Goal: Information Seeking & Learning: Find specific fact

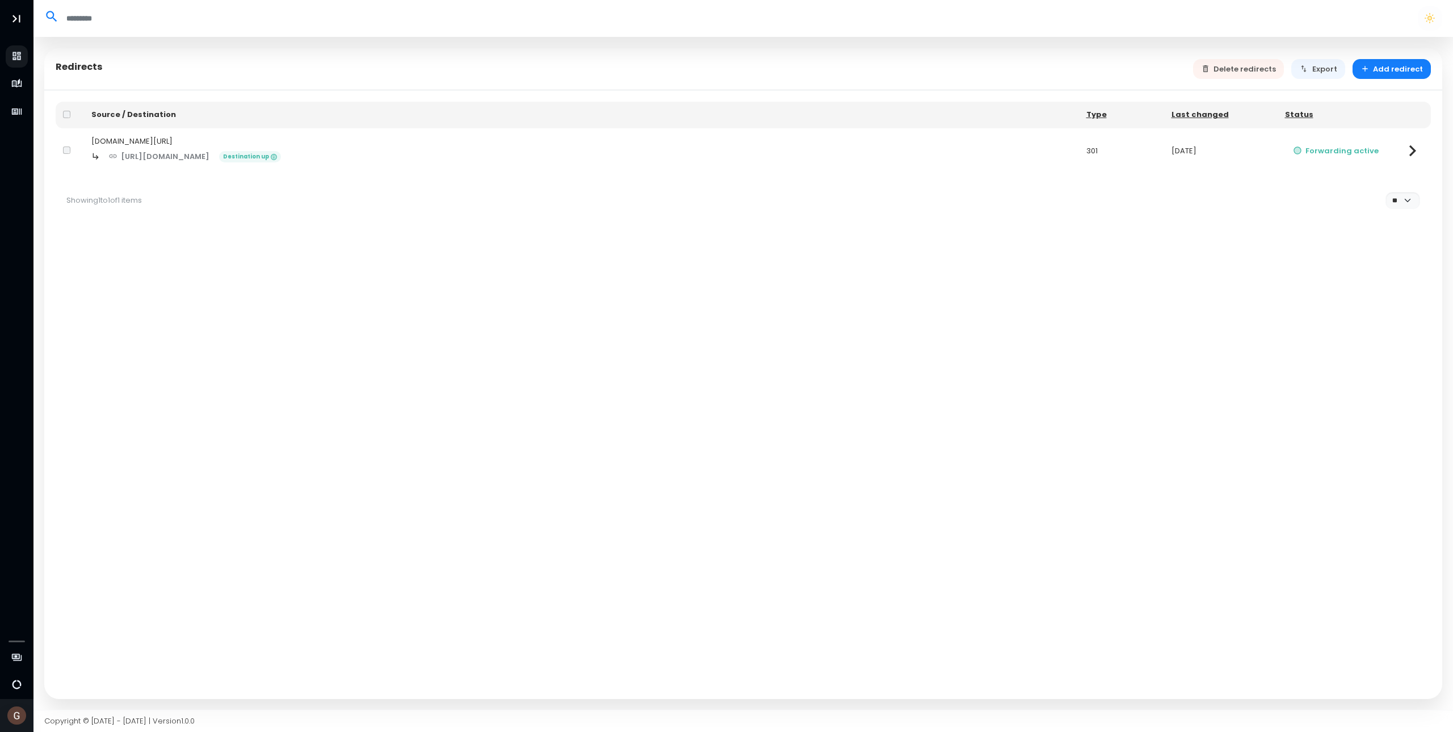
select select "**"
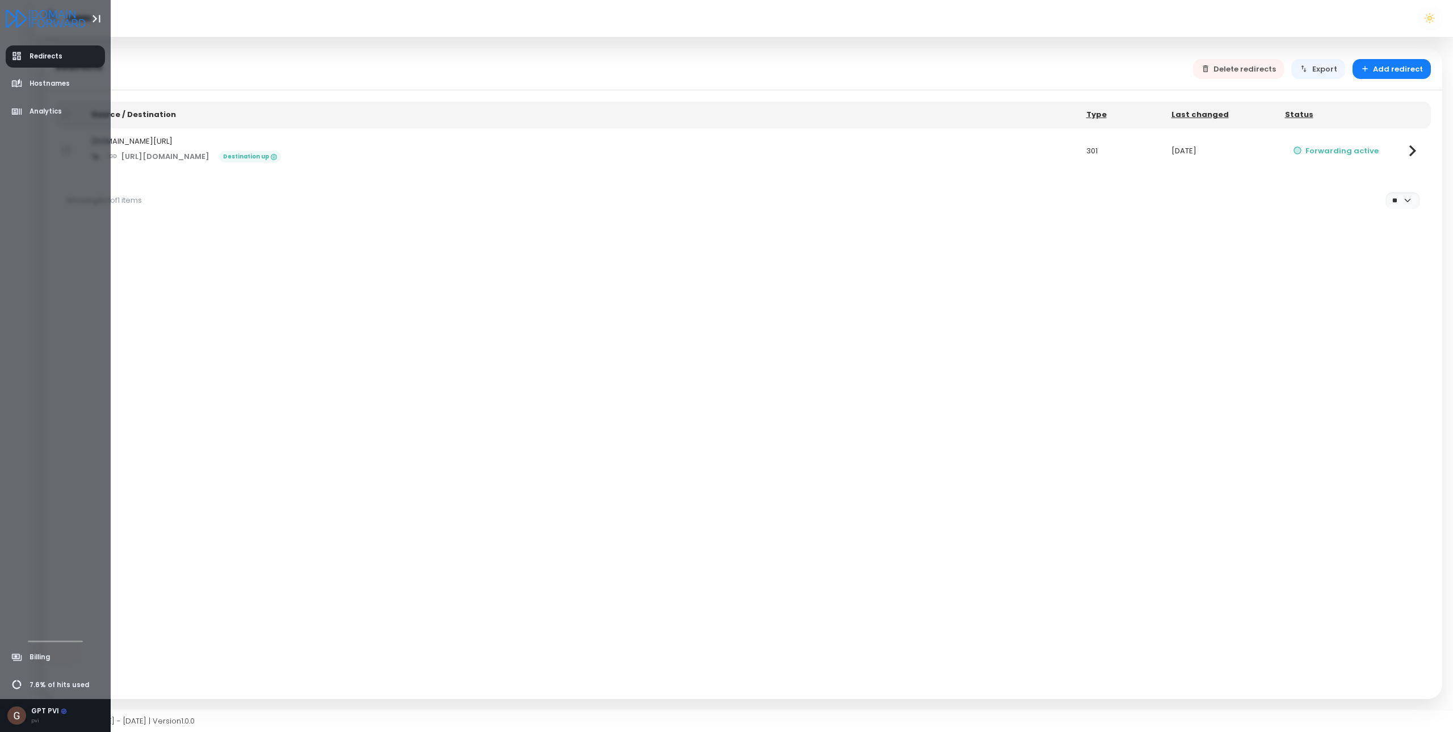
click at [47, 57] on span "Redirects" at bounding box center [46, 57] width 33 height 10
click at [36, 115] on span "Analytics" at bounding box center [46, 112] width 32 height 10
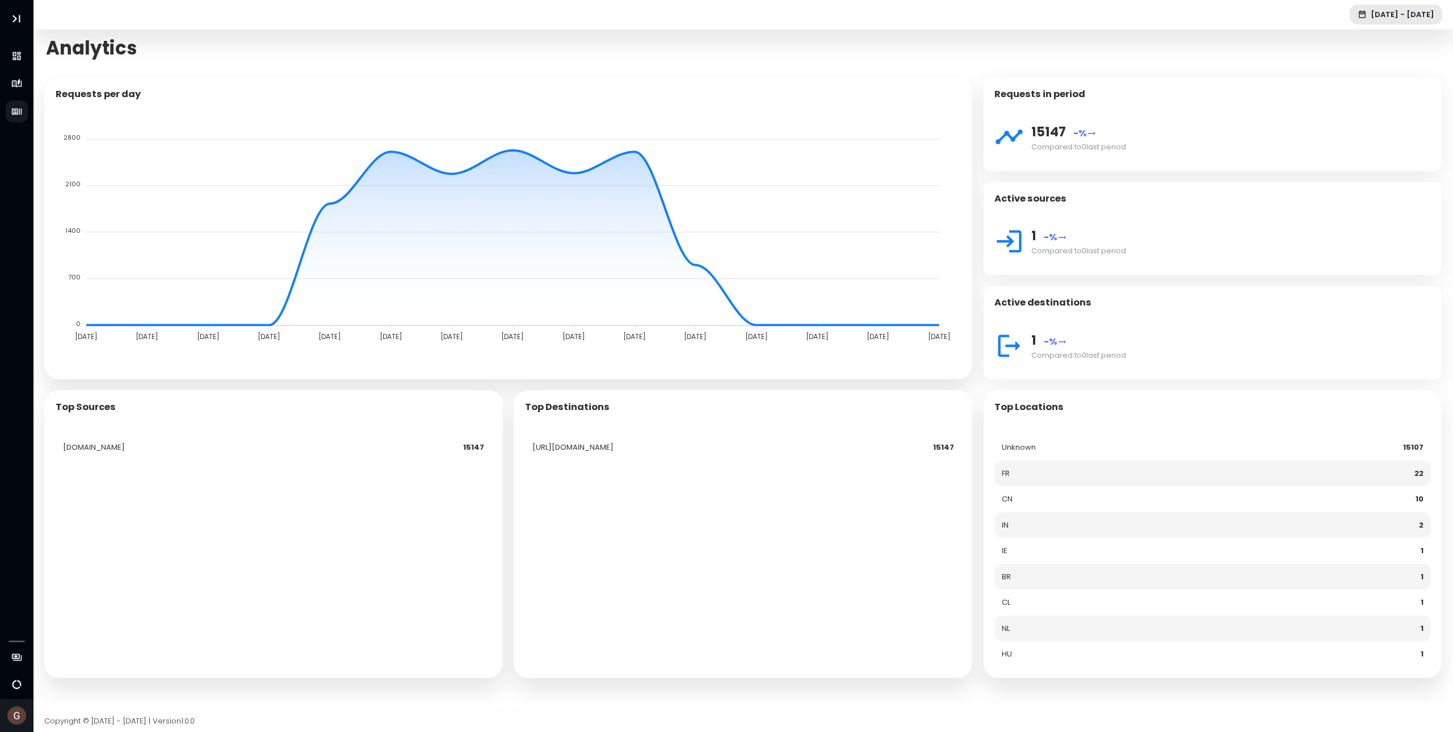
drag, startPoint x: 786, startPoint y: 448, endPoint x: 833, endPoint y: 479, distance: 56.5
click at [833, 479] on div "[URL][DOMAIN_NAME] 15147" at bounding box center [743, 551] width 459 height 255
click at [1054, 469] on td "FR" at bounding box center [1122, 473] width 254 height 26
click at [1008, 502] on td "CN" at bounding box center [1122, 499] width 254 height 26
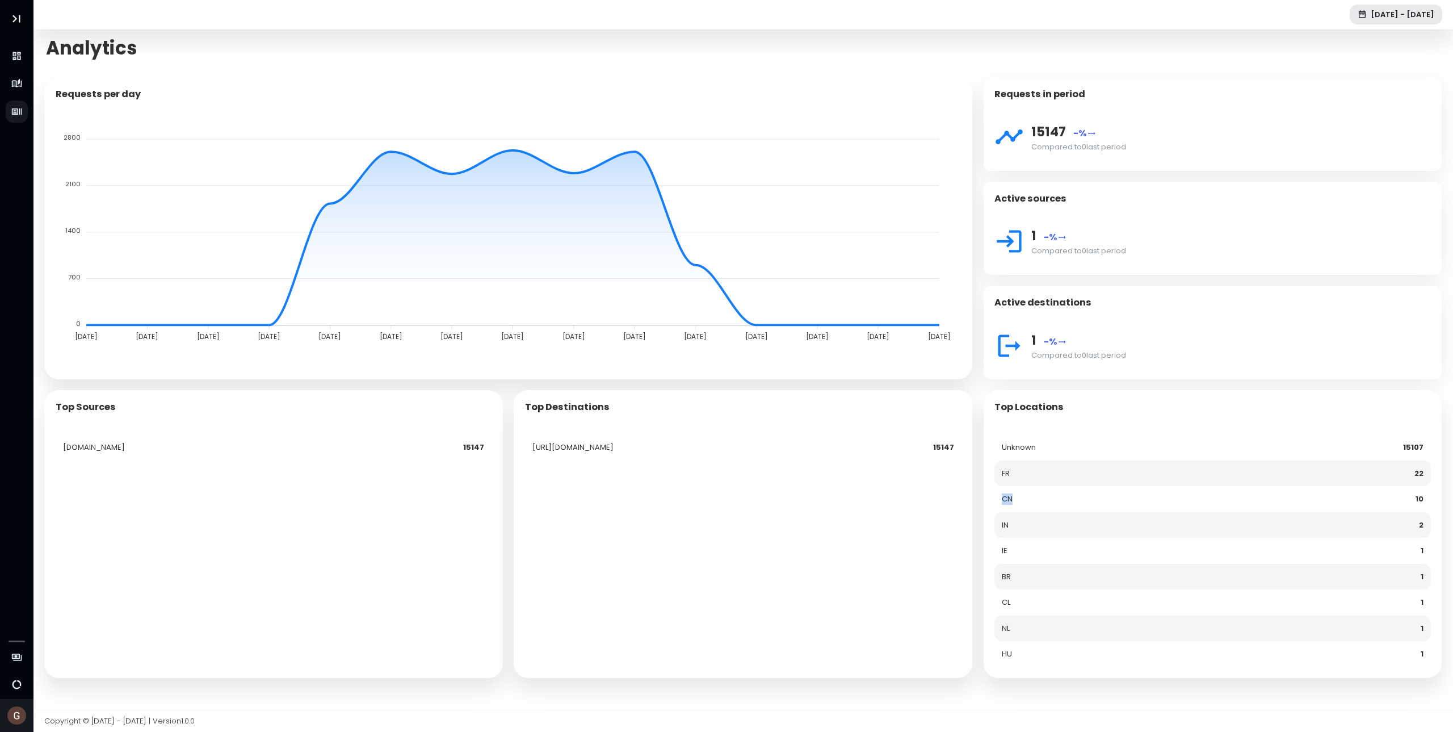
copy td "CN"
click at [1023, 494] on td "CN" at bounding box center [1122, 499] width 254 height 26
click at [1009, 525] on td "IN" at bounding box center [1122, 525] width 254 height 26
click at [1007, 527] on td "IN" at bounding box center [1122, 525] width 254 height 26
click at [1006, 527] on td "IN" at bounding box center [1122, 525] width 254 height 26
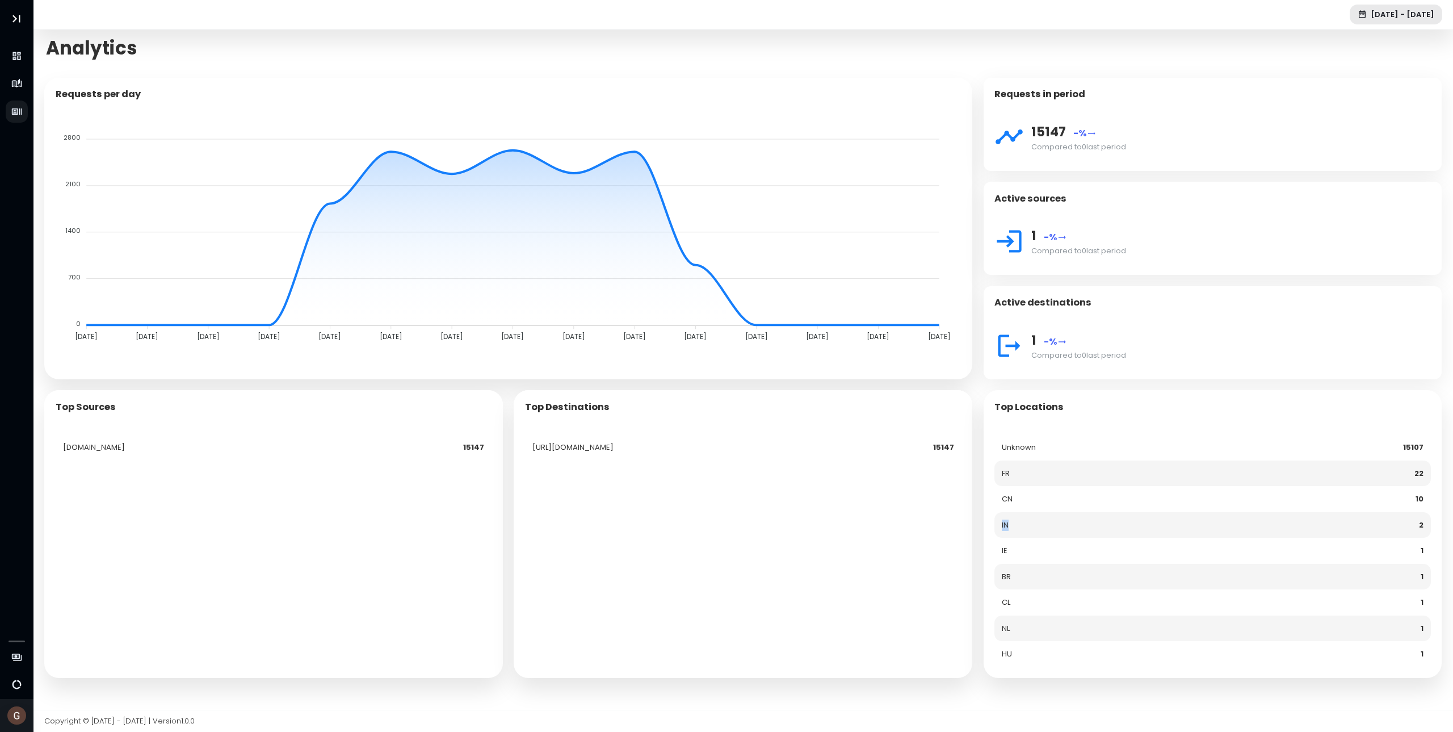
click at [1006, 527] on td "IN" at bounding box center [1122, 525] width 254 height 26
copy td "IN"
